Goal: Task Accomplishment & Management: Understand process/instructions

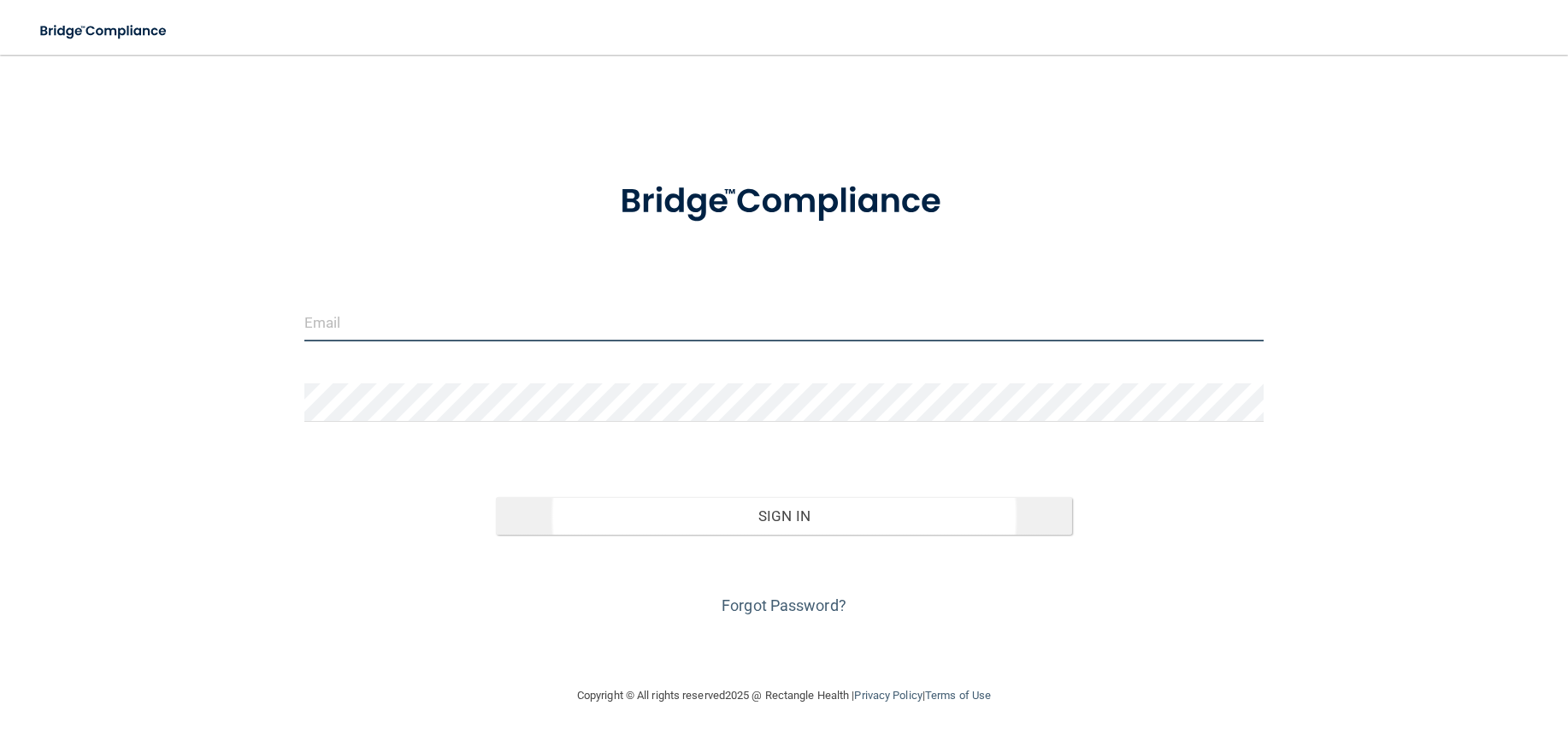
type input "[EMAIL_ADDRESS][DOMAIN_NAME]"
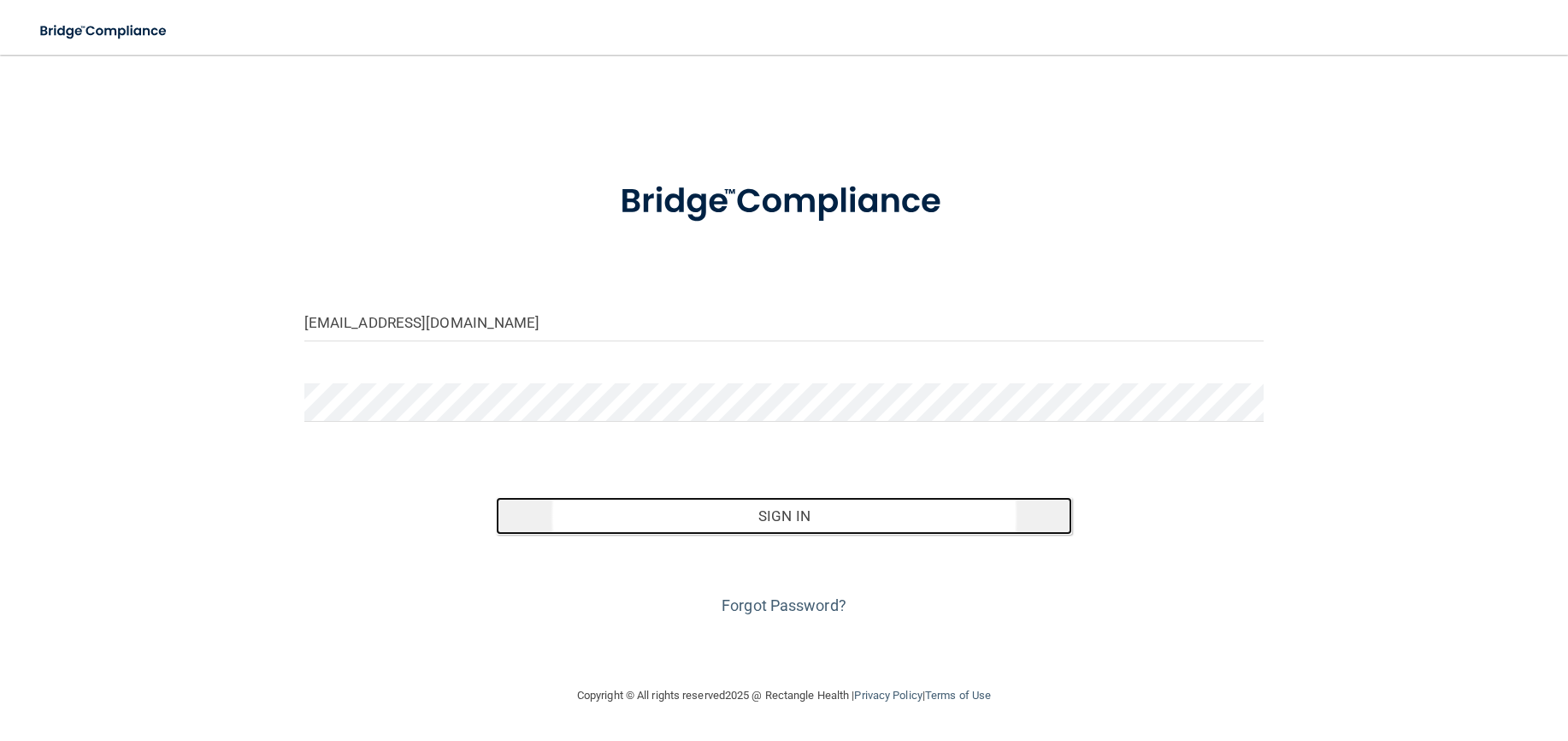
click at [773, 522] on button "Sign In" at bounding box center [784, 516] width 576 height 38
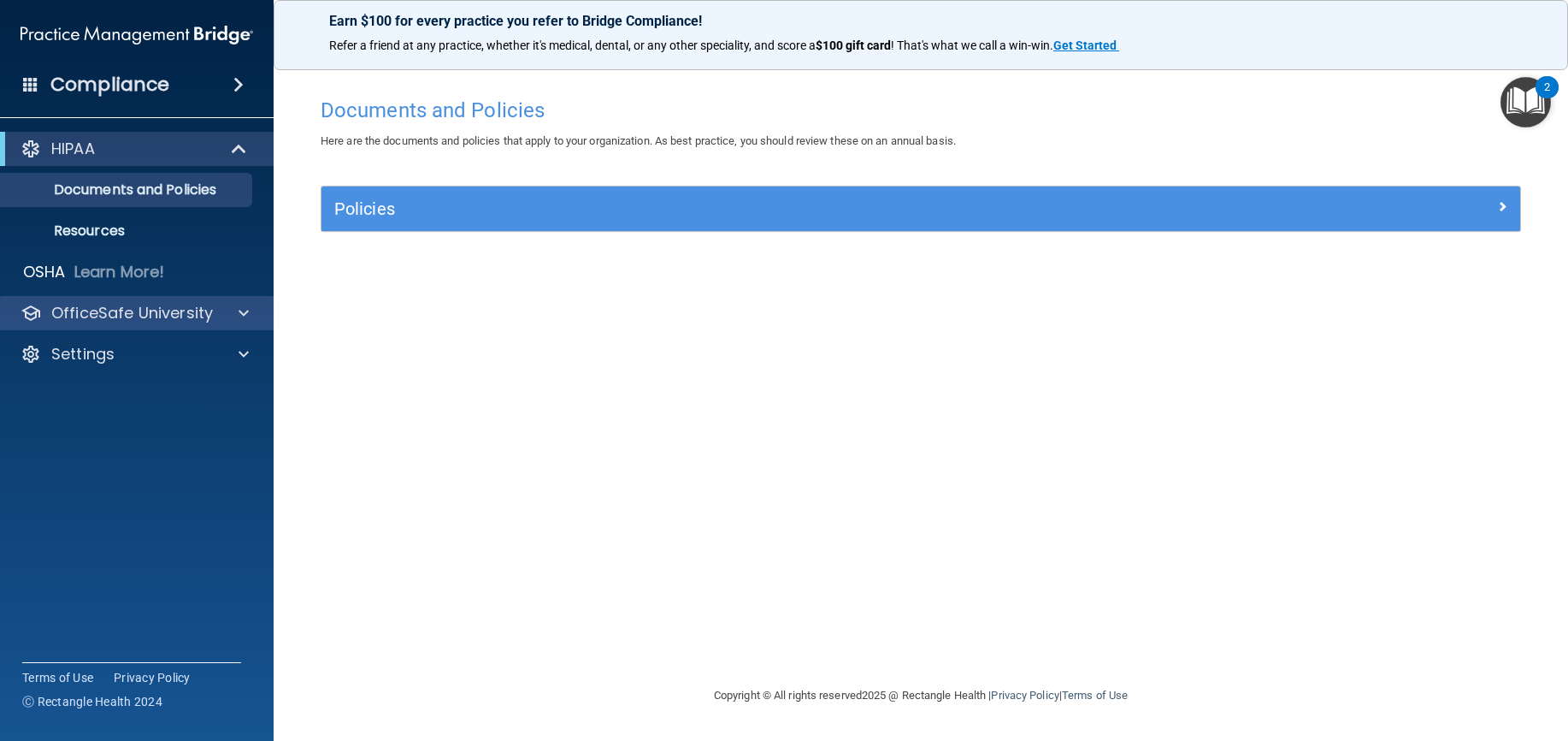
click at [189, 301] on div "OfficeSafe University" at bounding box center [137, 312] width 274 height 34
click at [215, 313] on div "OfficeSafe University" at bounding box center [114, 313] width 212 height 20
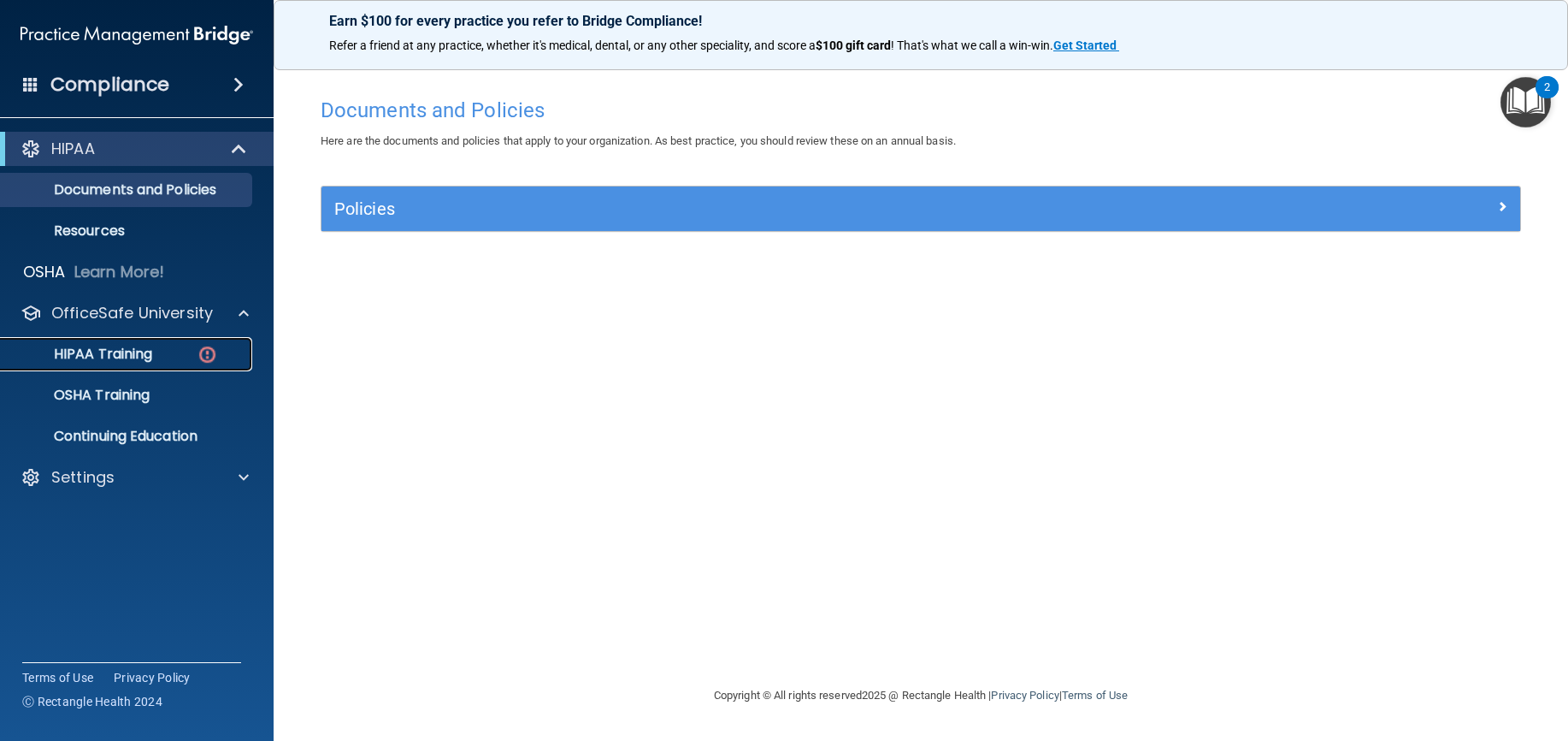
click at [175, 353] on div "HIPAA Training" at bounding box center [127, 354] width 234 height 18
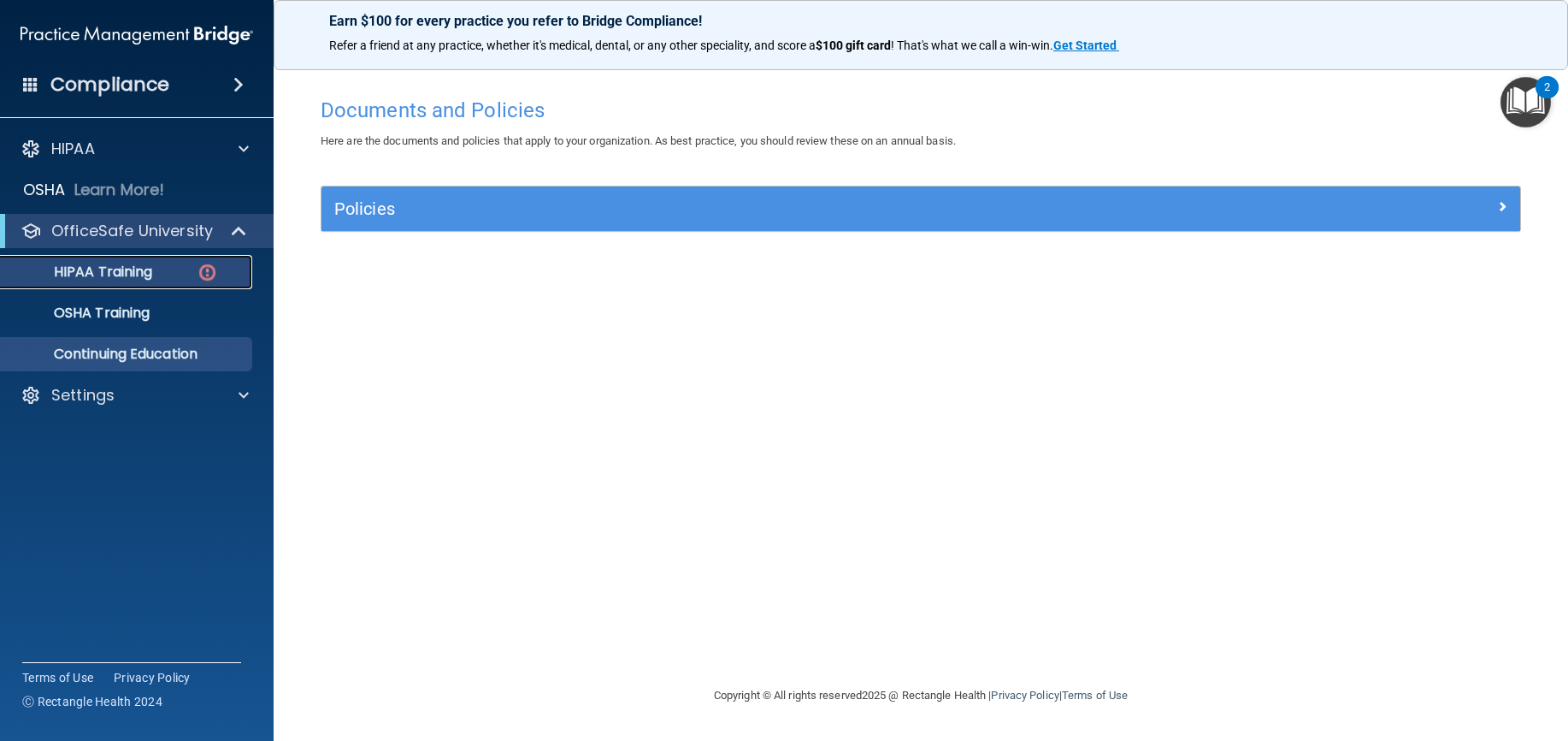
click at [175, 353] on ul "HIPAA Training OSHA Training Continuing Education" at bounding box center [137, 310] width 309 height 123
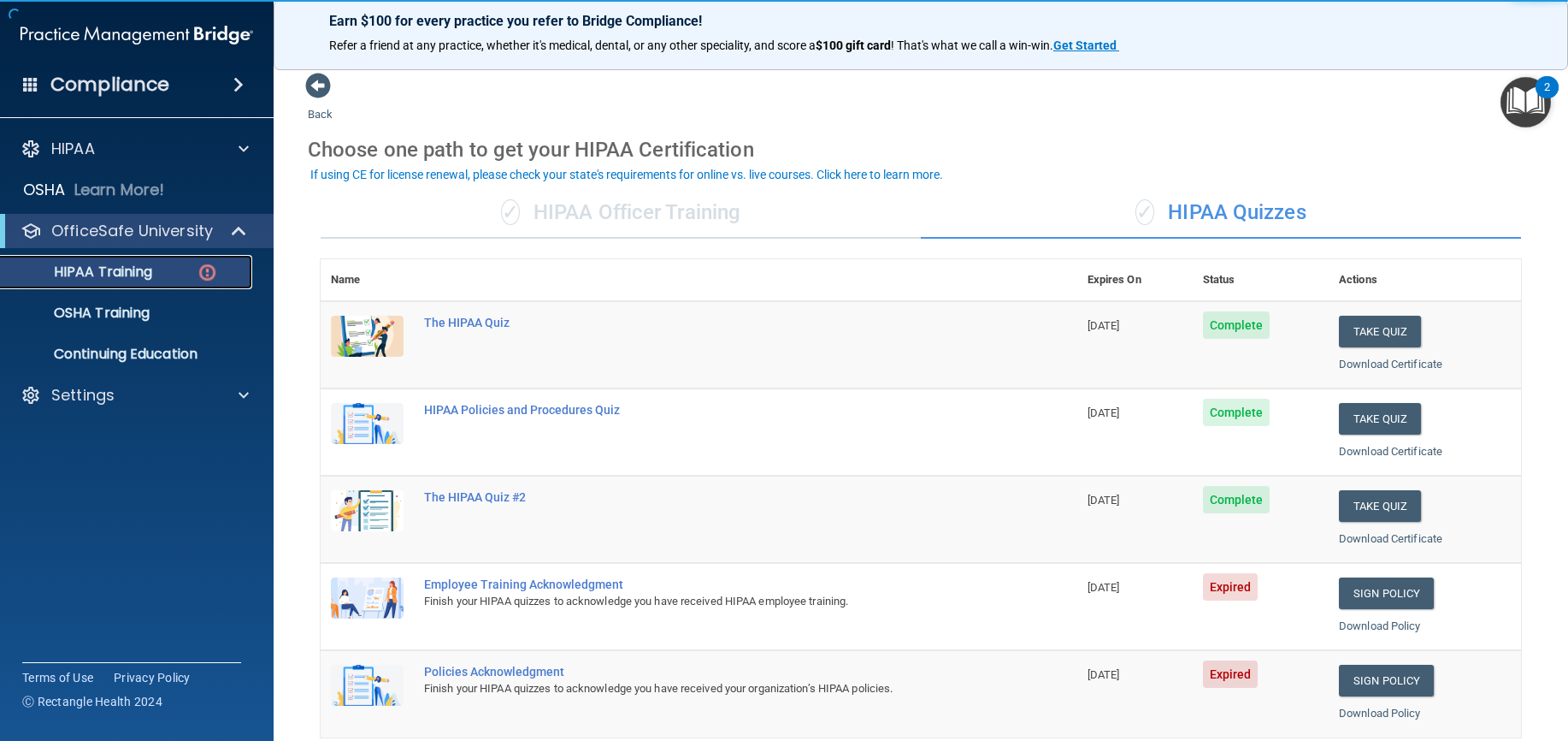
scroll to position [86, 0]
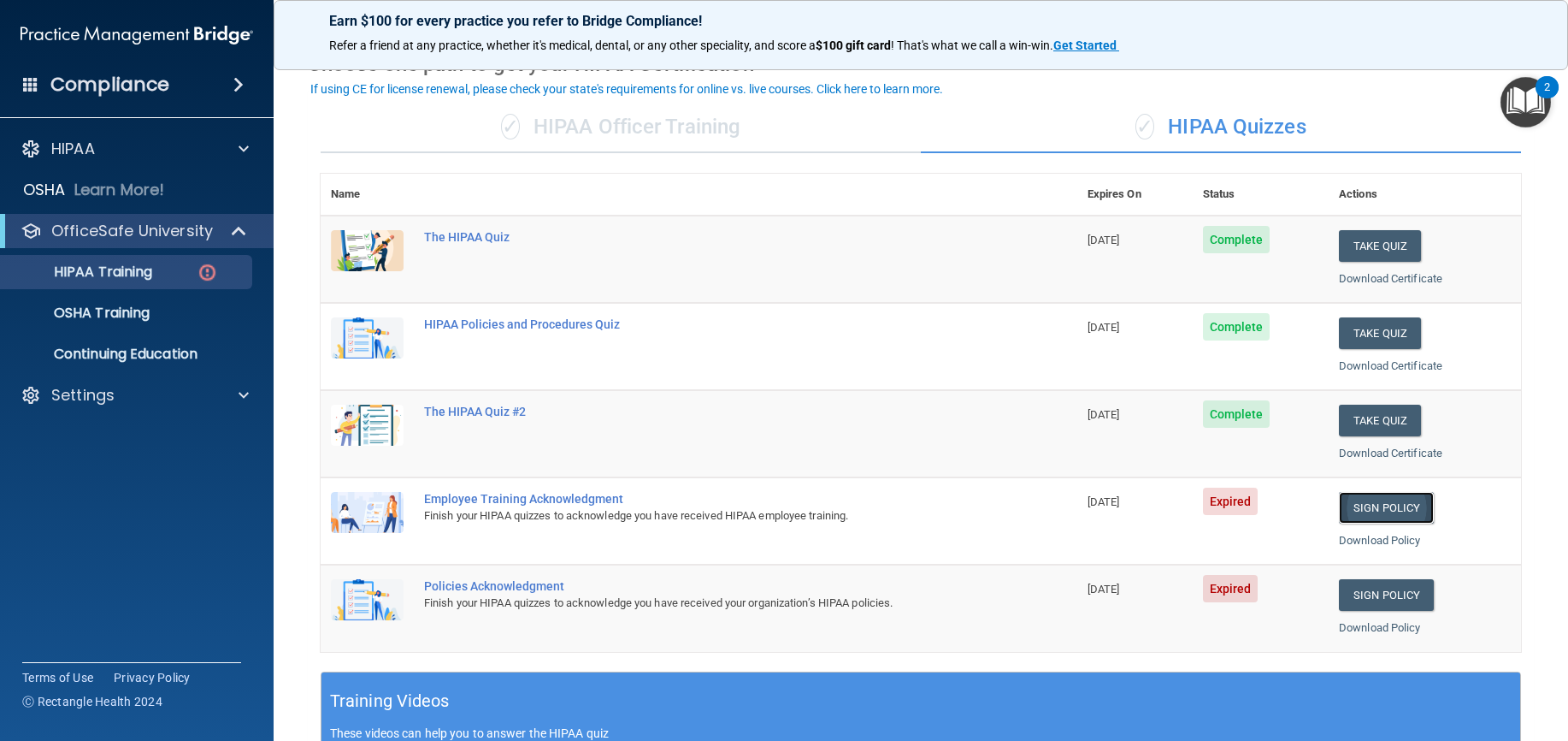
click at [1398, 504] on link "Sign Policy" at bounding box center [1386, 508] width 95 height 31
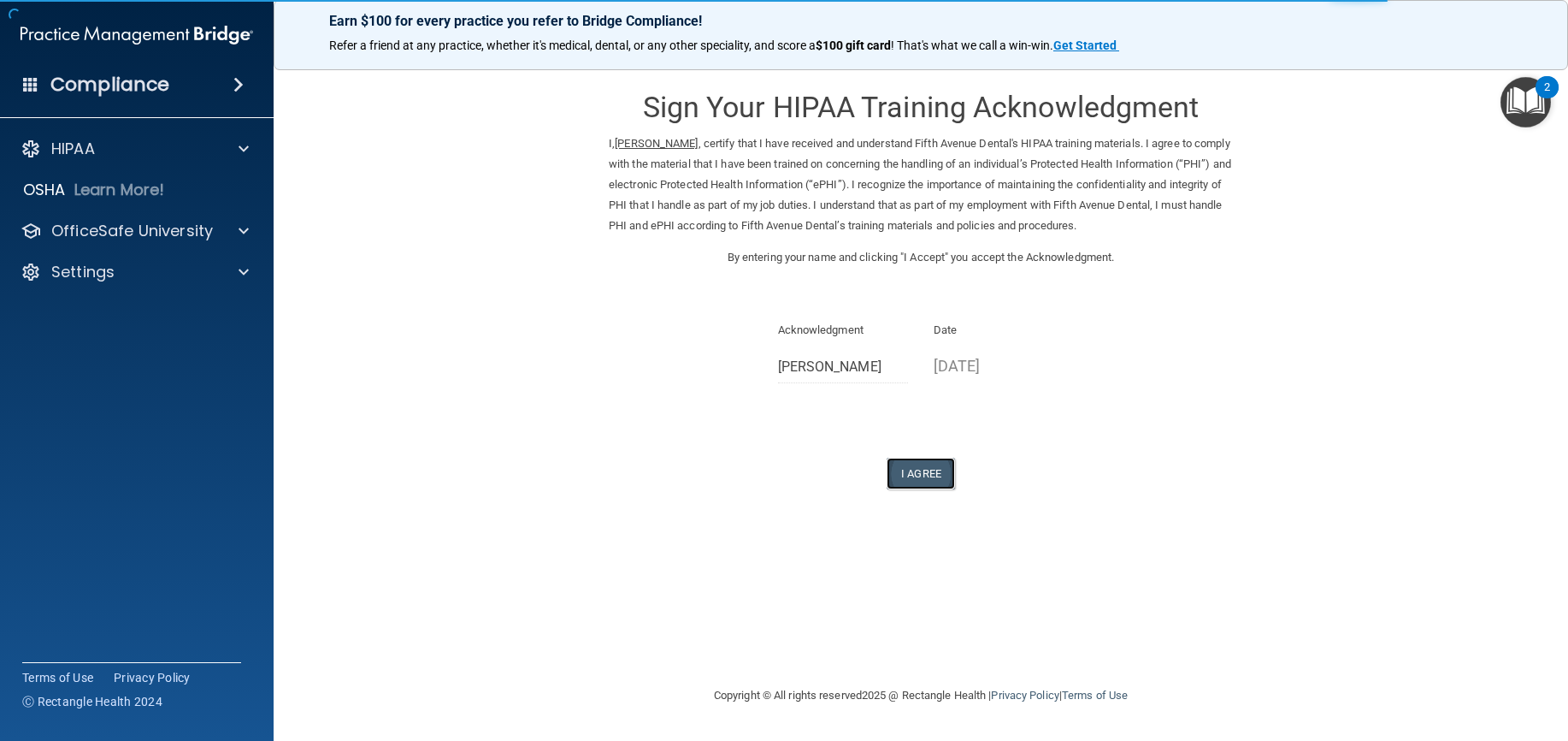
click at [931, 480] on button "I Agree" at bounding box center [921, 473] width 68 height 31
click at [934, 469] on button "I Agree" at bounding box center [921, 473] width 68 height 31
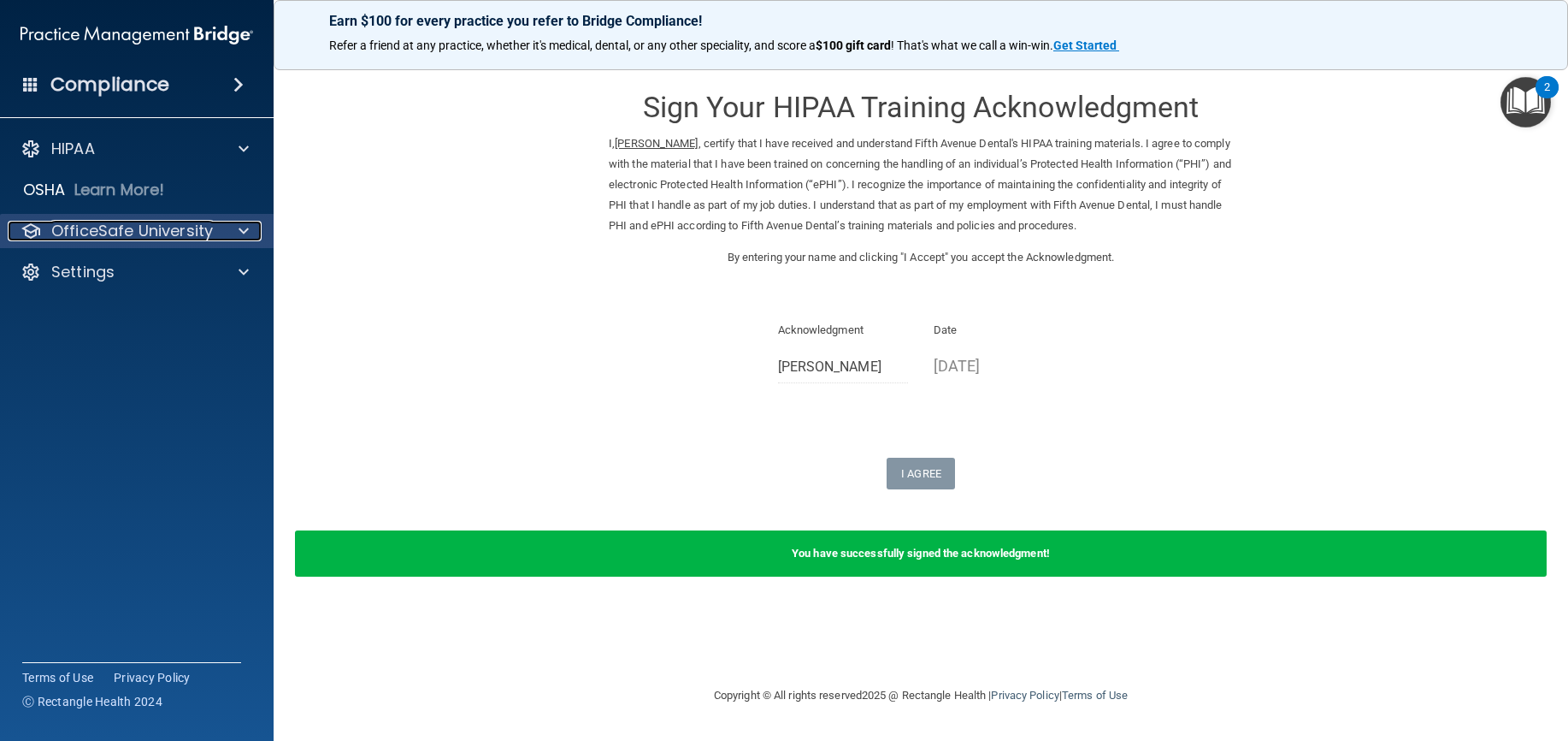
click at [234, 230] on div at bounding box center [241, 231] width 42 height 20
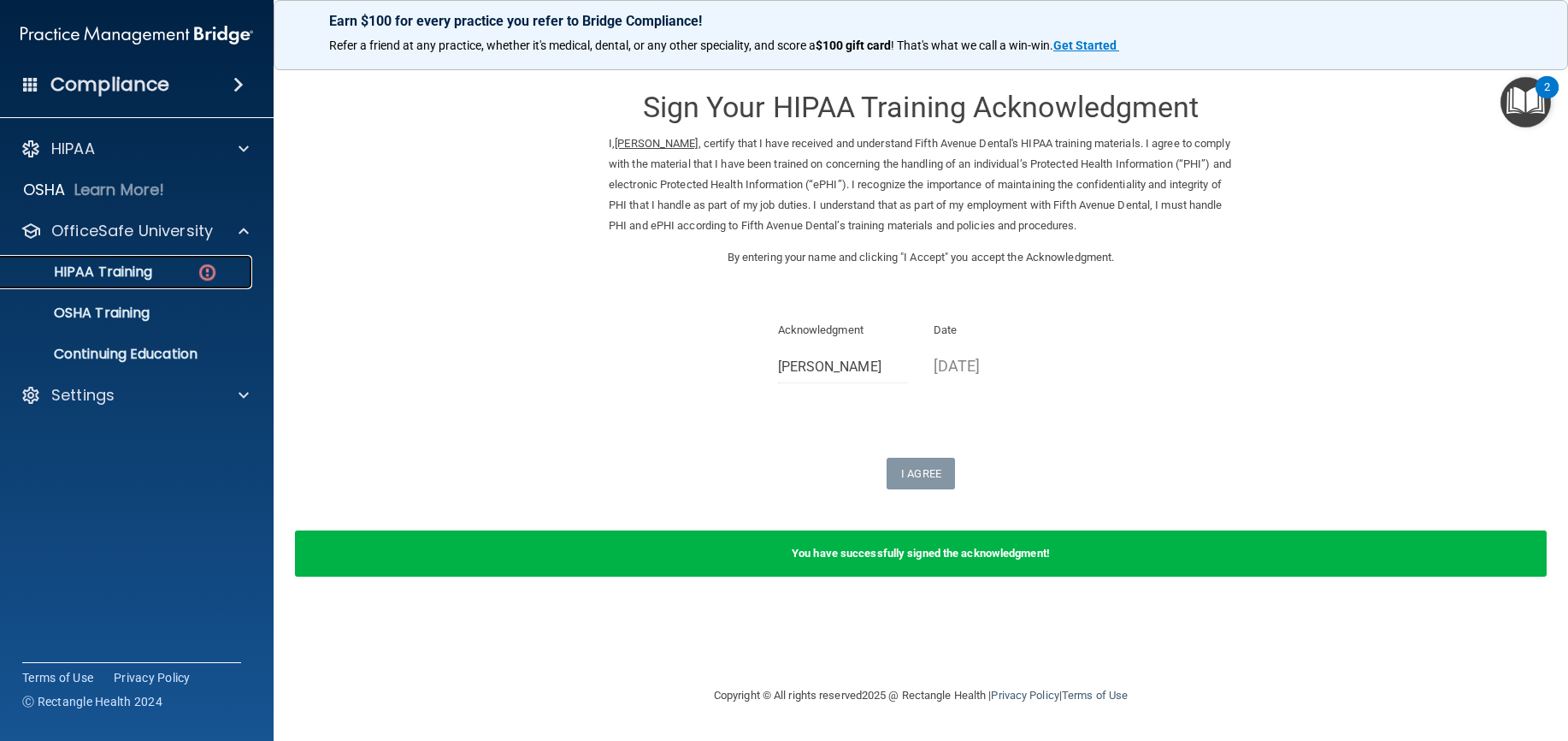
click at [211, 267] on img at bounding box center [207, 272] width 21 height 21
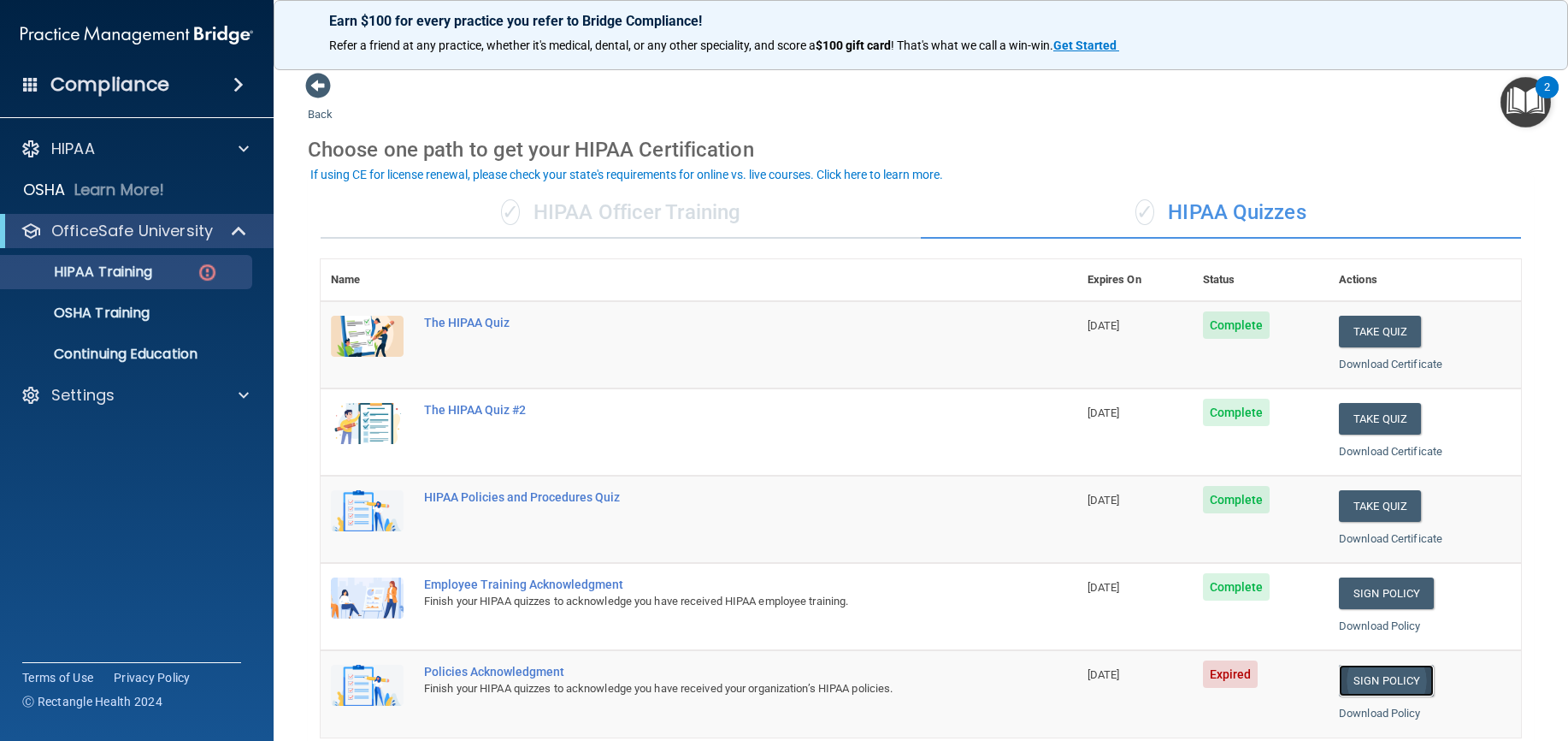
click at [1400, 677] on link "Sign Policy" at bounding box center [1386, 681] width 95 height 31
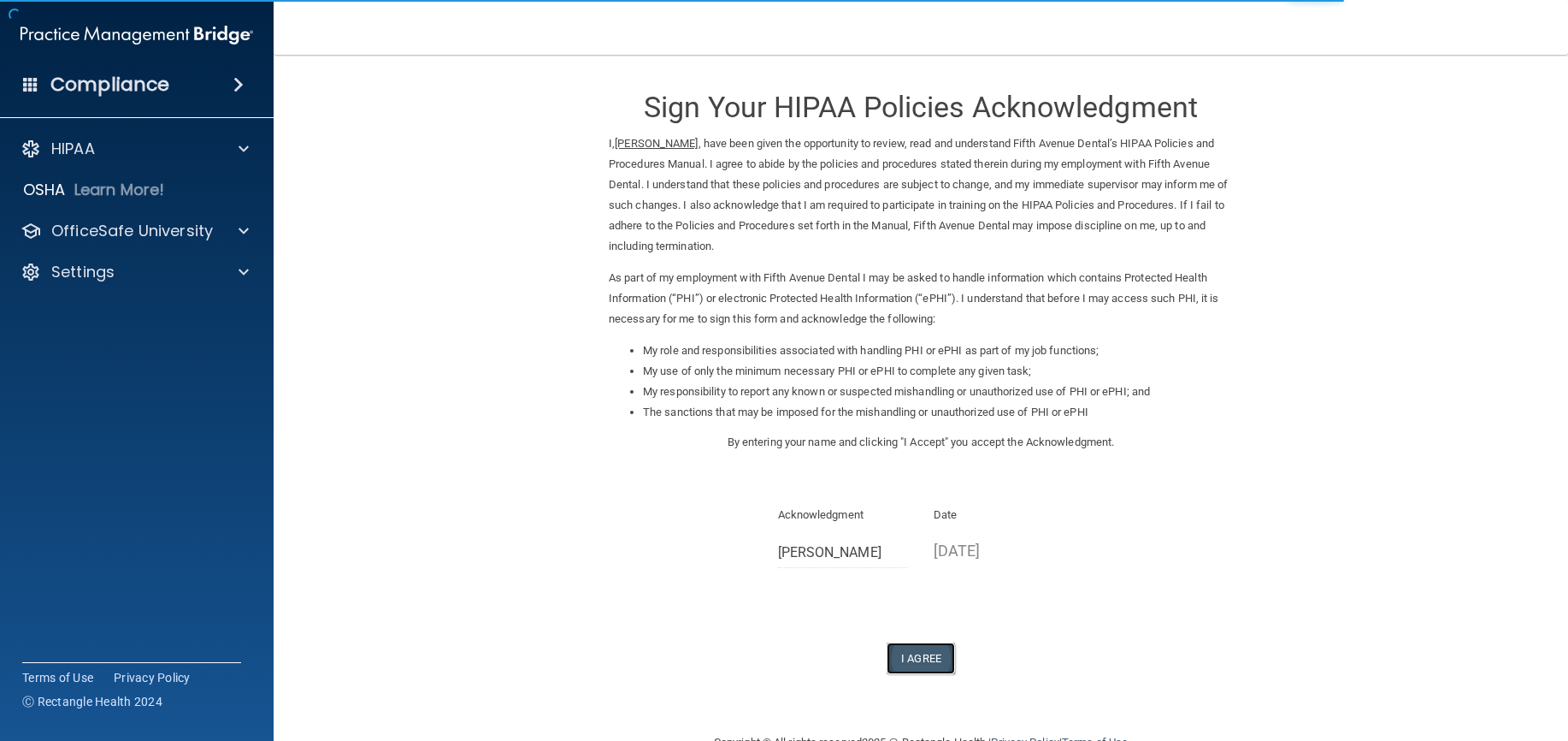
click at [917, 650] on button "I Agree" at bounding box center [921, 658] width 68 height 31
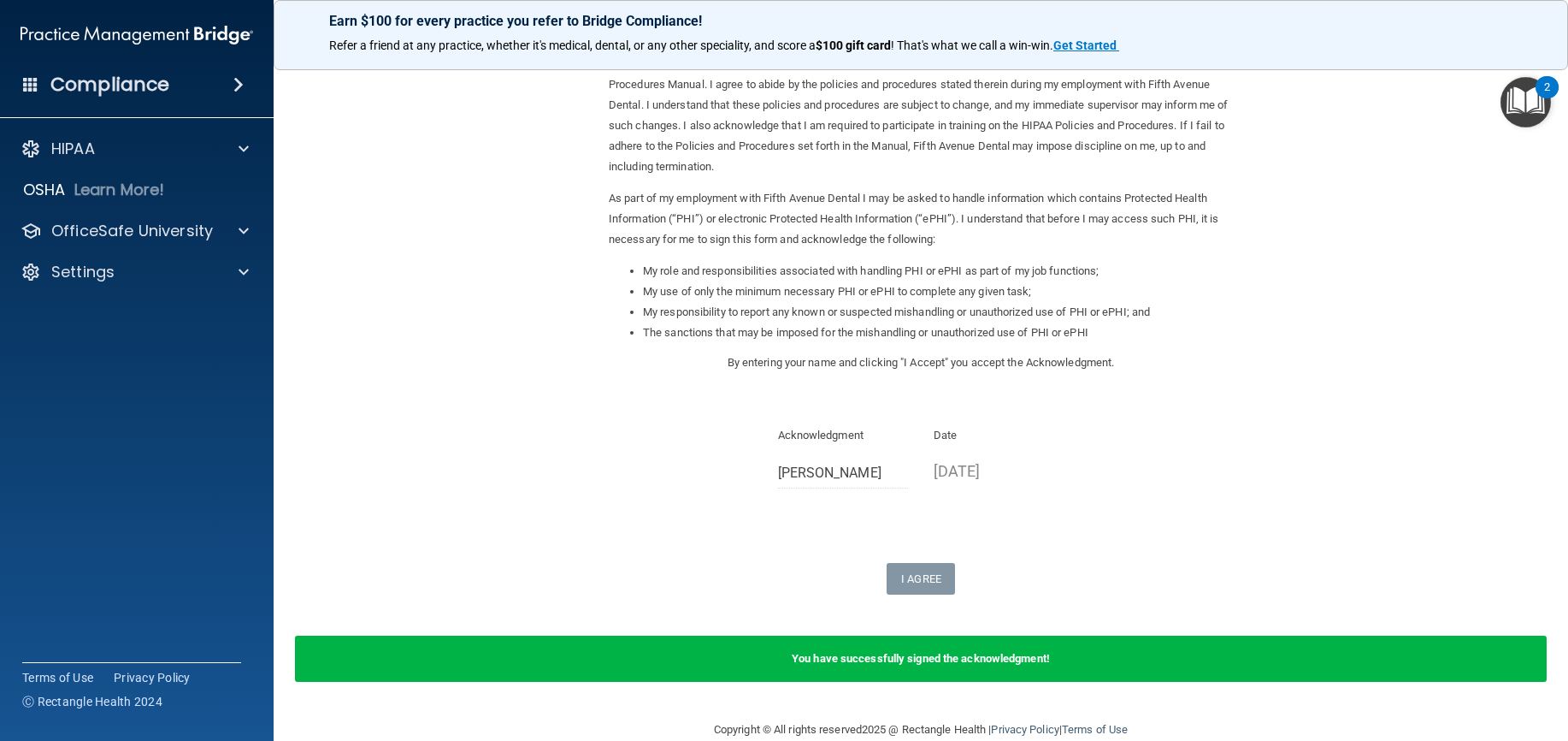
scroll to position [110, 0]
